Goal: Find contact information: Find contact information

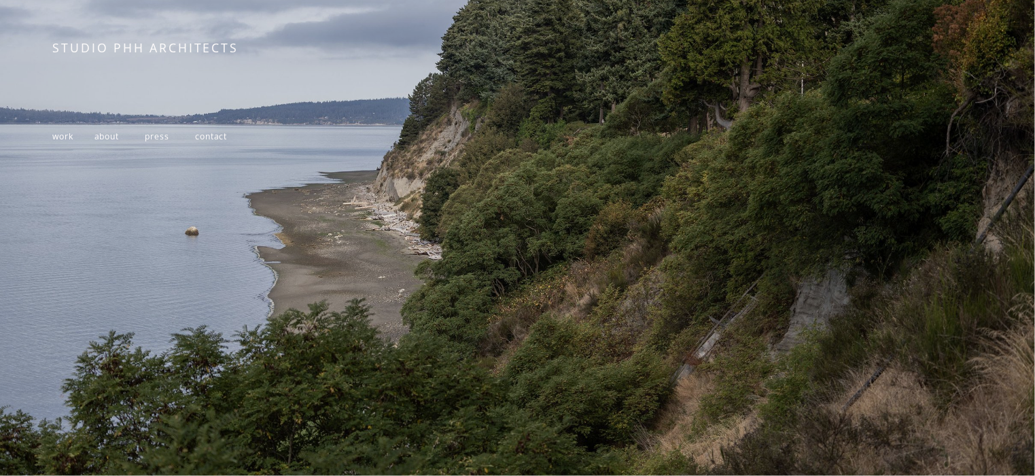
scroll to position [250, 0]
click at [113, 134] on span "about" at bounding box center [106, 136] width 24 height 12
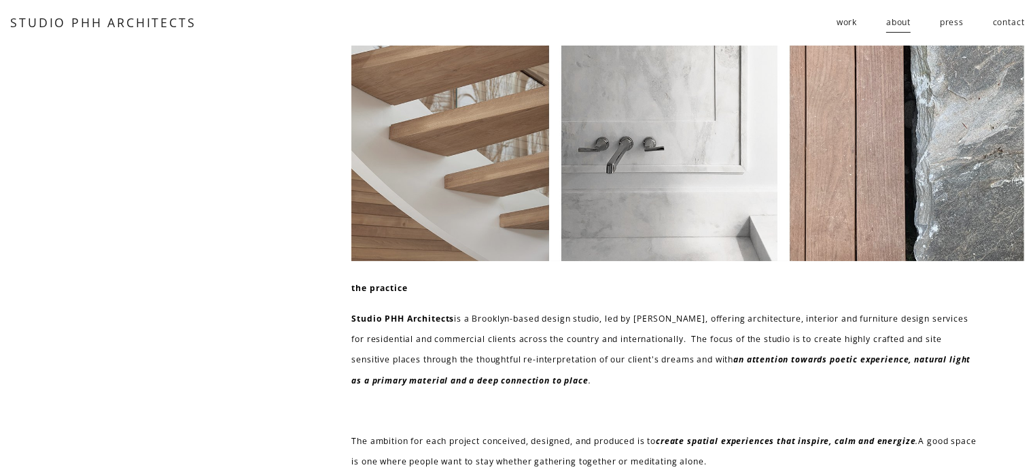
click at [1012, 17] on link "contact" at bounding box center [1009, 23] width 32 height 22
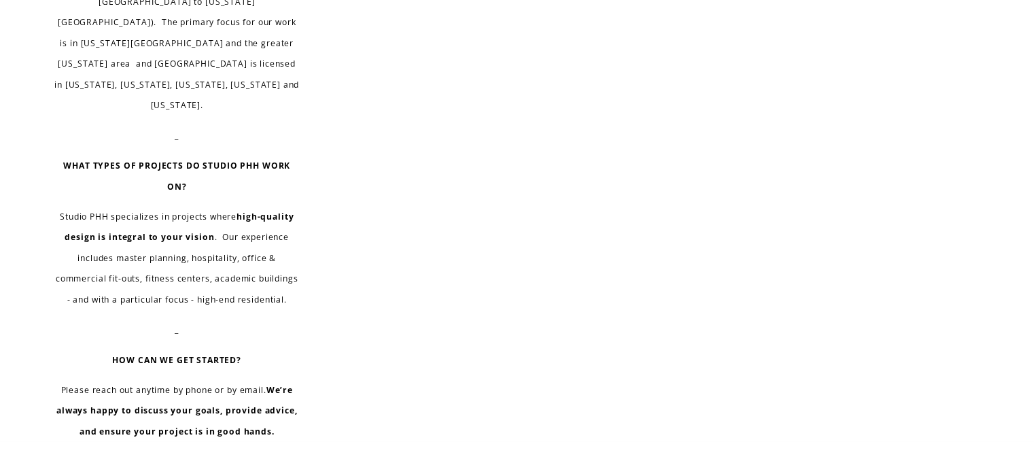
scroll to position [1106, 0]
